Goal: Check status: Check status

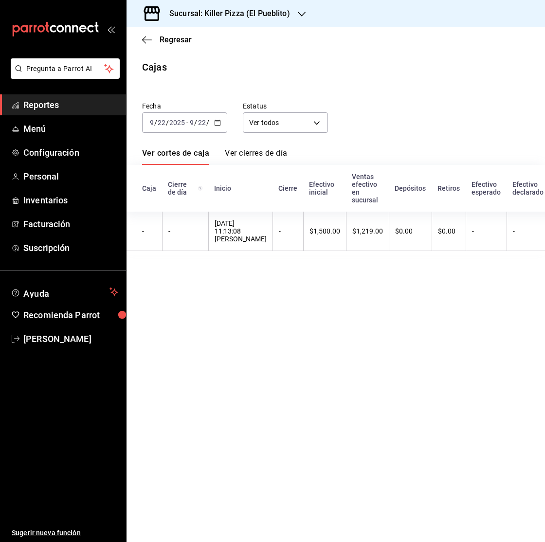
click at [206, 123] on span "/" at bounding box center [207, 123] width 3 height 8
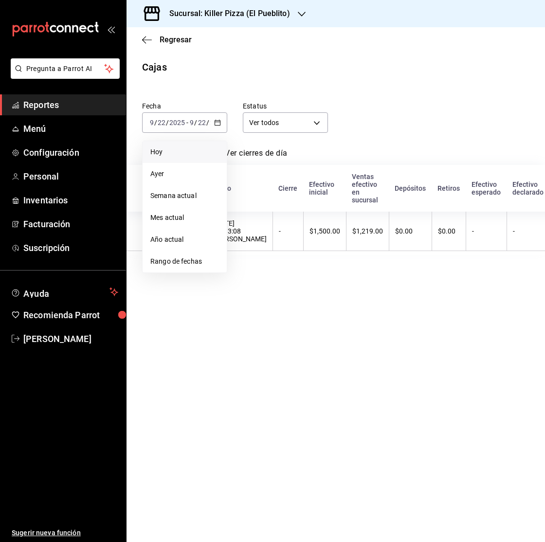
click at [190, 167] on li "Ayer" at bounding box center [185, 174] width 84 height 22
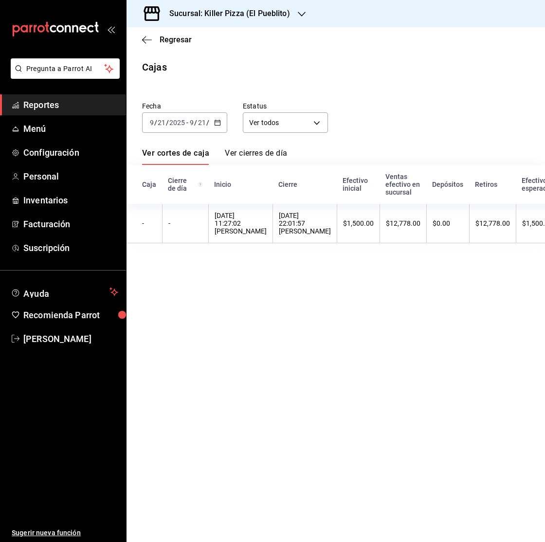
click at [218, 123] on icon "button" at bounding box center [217, 122] width 7 height 7
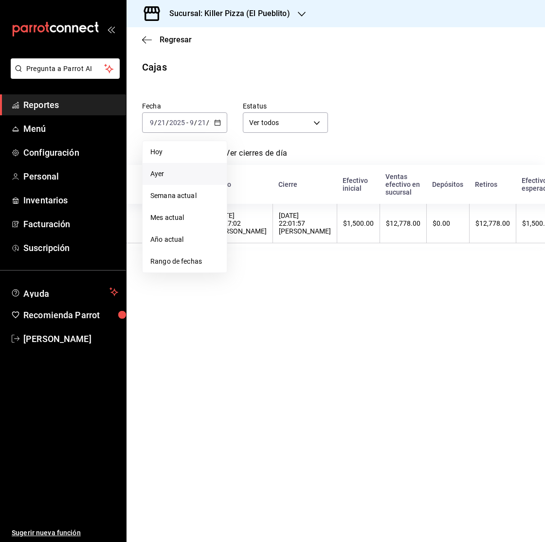
click at [206, 145] on li "Hoy" at bounding box center [185, 152] width 84 height 22
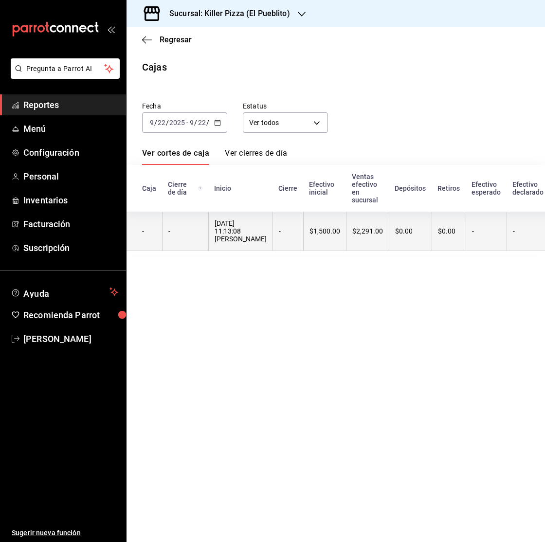
click at [310, 232] on div "$1,500.00" at bounding box center [325, 231] width 31 height 8
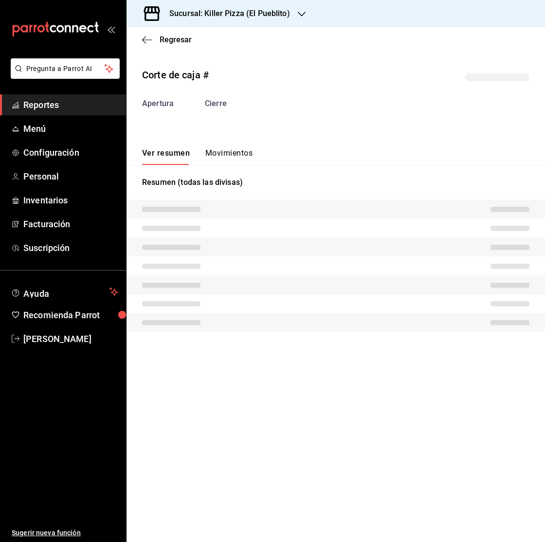
click at [221, 159] on button "Movimientos" at bounding box center [228, 156] width 47 height 17
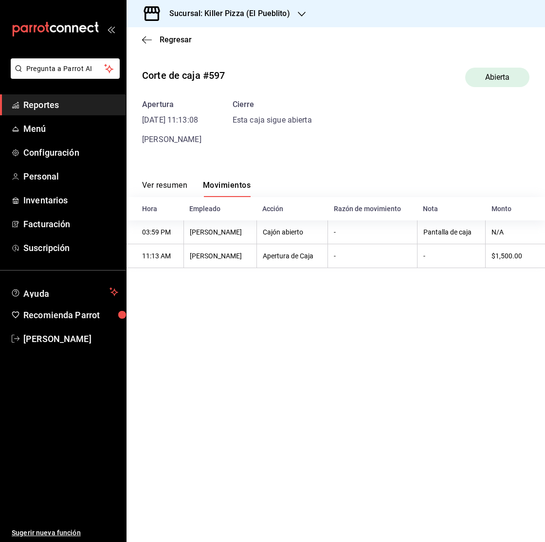
click at [176, 186] on button "Ver resumen" at bounding box center [164, 189] width 45 height 17
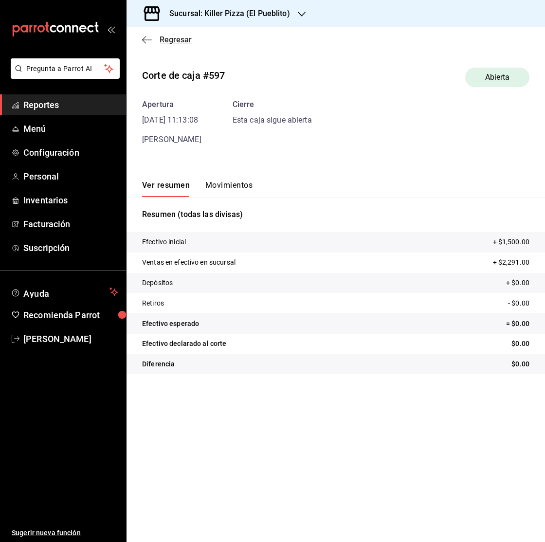
click at [156, 39] on span "Regresar" at bounding box center [167, 39] width 50 height 9
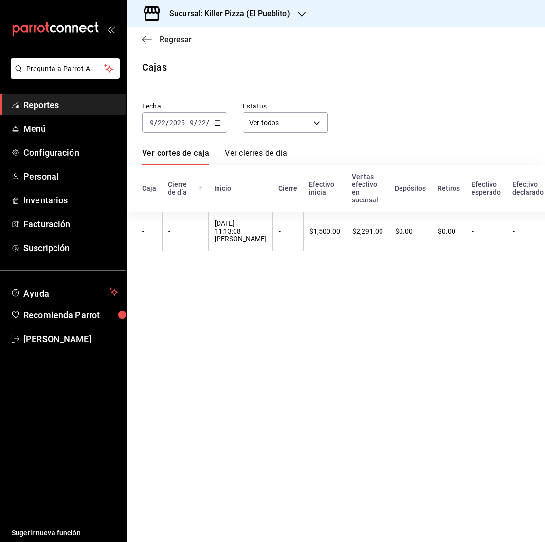
click at [161, 40] on span "Regresar" at bounding box center [176, 39] width 32 height 9
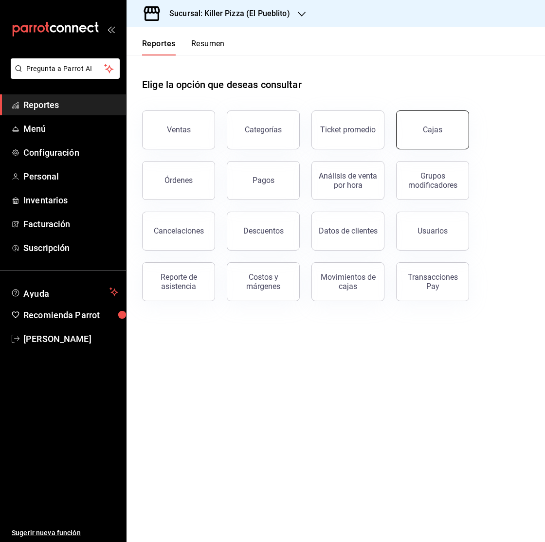
click at [397, 121] on div "Cajas" at bounding box center [427, 124] width 85 height 51
click at [411, 120] on link "Cajas" at bounding box center [432, 130] width 73 height 39
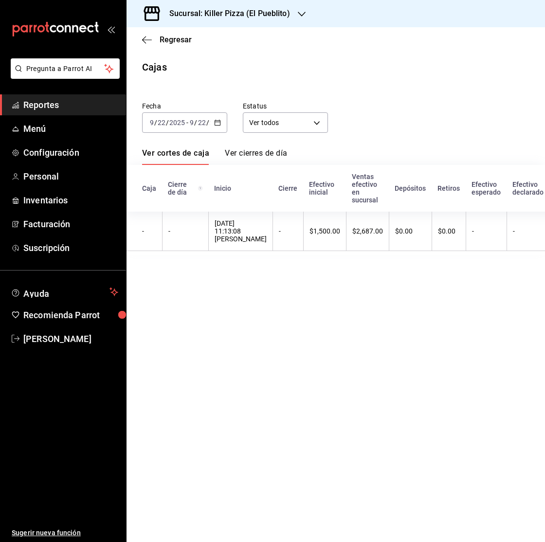
click at [211, 125] on div "[DATE] [DATE] - [DATE] [DATE]" at bounding box center [184, 122] width 85 height 20
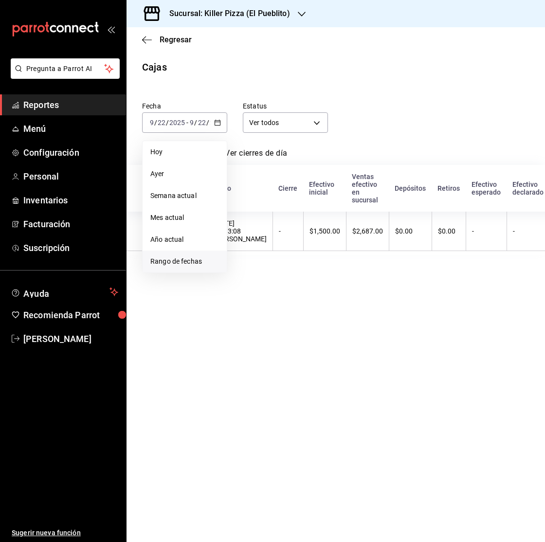
click at [210, 268] on li "Rango de fechas" at bounding box center [185, 262] width 84 height 22
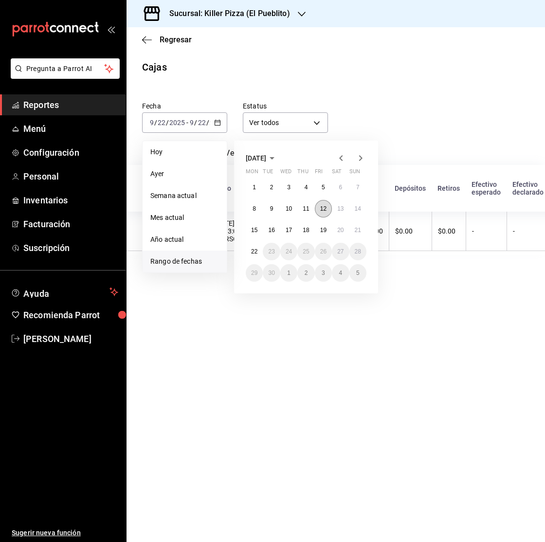
click at [323, 211] on abbr "12" at bounding box center [323, 208] width 6 height 7
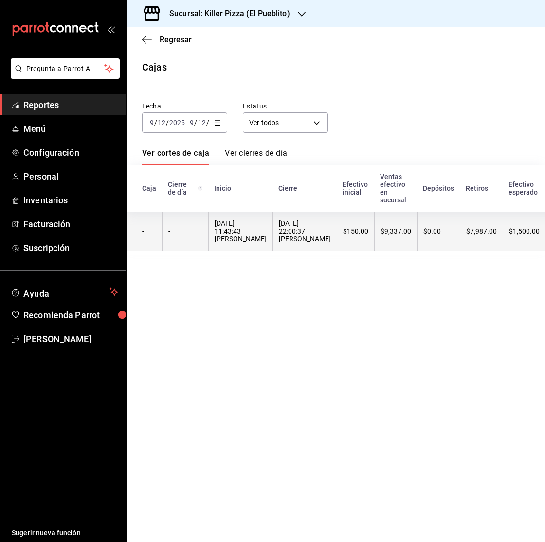
click at [284, 231] on div "[DATE] 22:00:37 [PERSON_NAME]" at bounding box center [305, 231] width 52 height 23
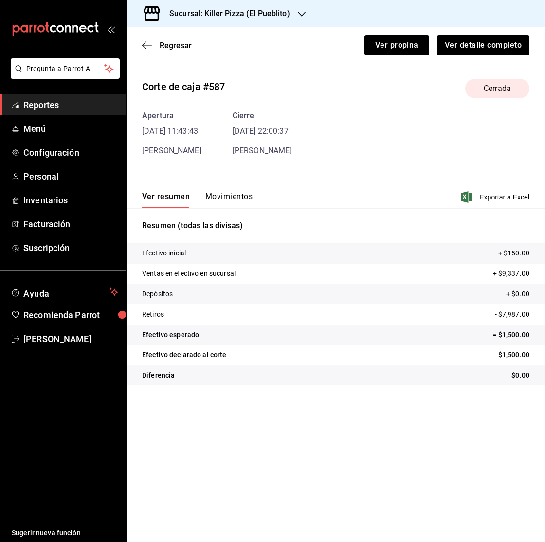
click at [247, 200] on button "Movimientos" at bounding box center [228, 200] width 47 height 17
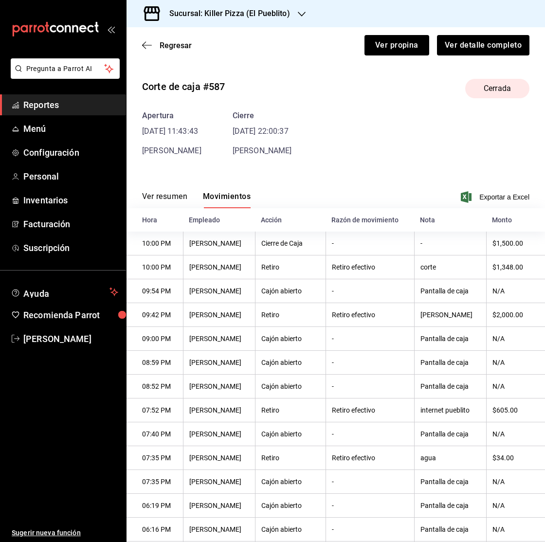
click at [135, 200] on div "Ver resumen Movimientos Exportar a Excel" at bounding box center [336, 194] width 419 height 28
click at [164, 196] on button "Ver resumen" at bounding box center [164, 200] width 45 height 17
